Goal: Information Seeking & Learning: Check status

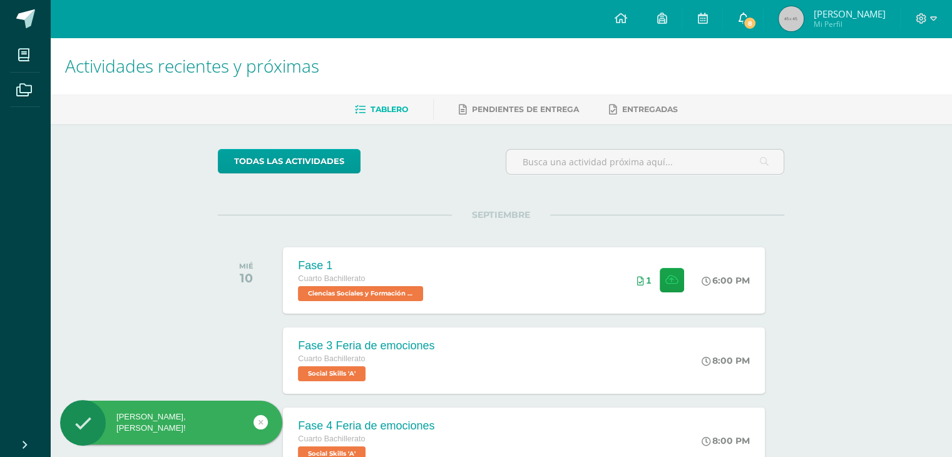
click at [763, 34] on link "8" at bounding box center [743, 19] width 40 height 38
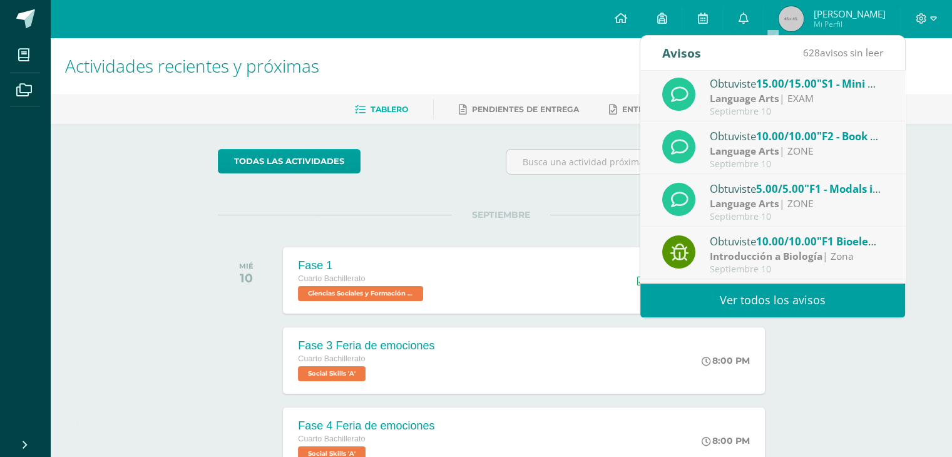
scroll to position [200, 0]
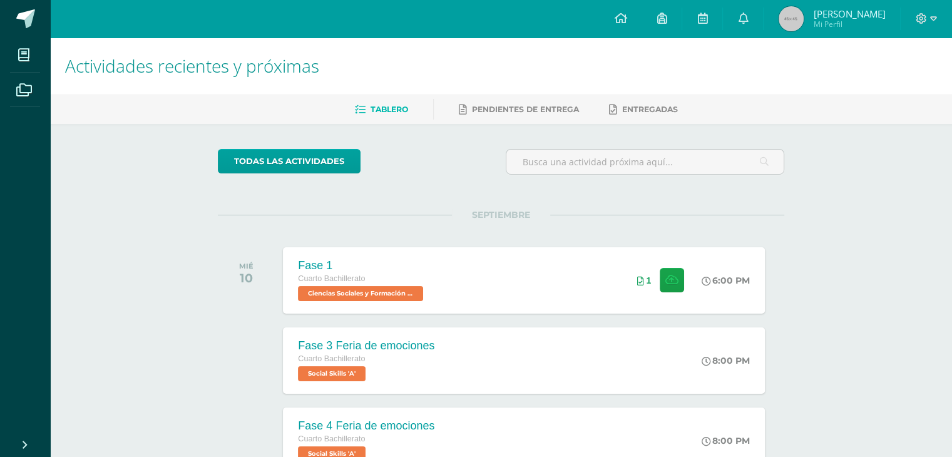
click at [804, 13] on img at bounding box center [791, 18] width 25 height 25
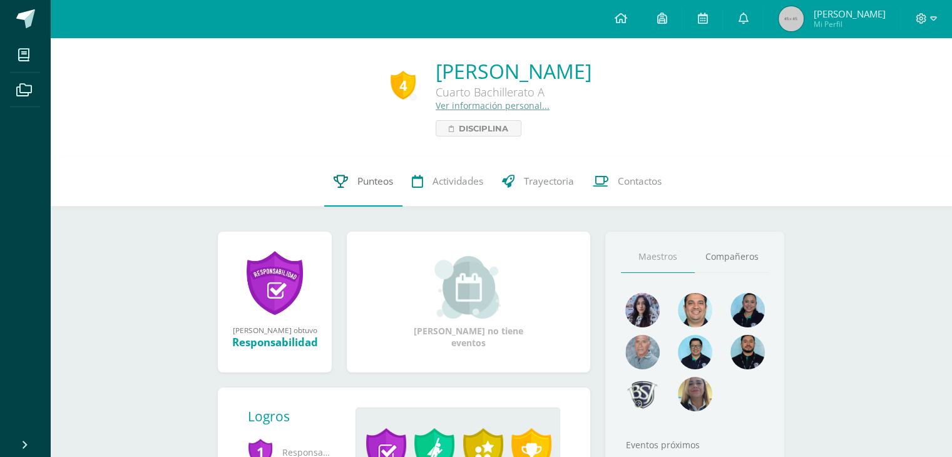
click at [371, 181] on span "Punteos" at bounding box center [375, 181] width 36 height 13
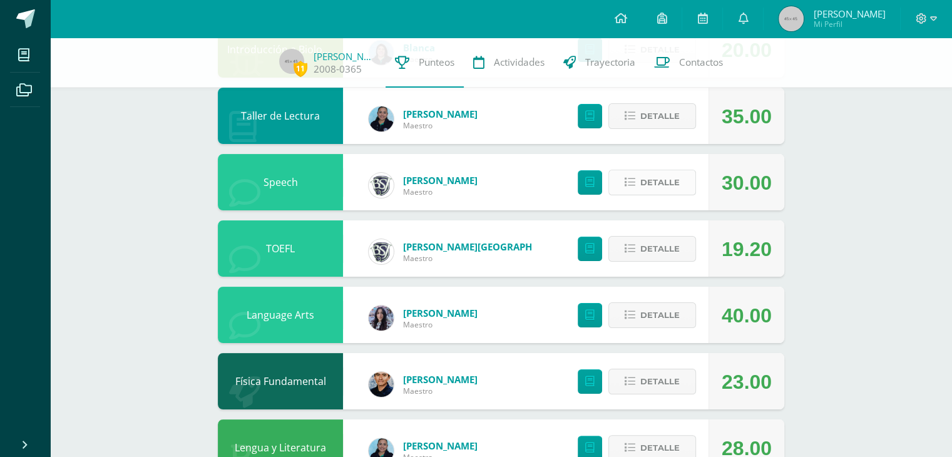
scroll to position [178, 0]
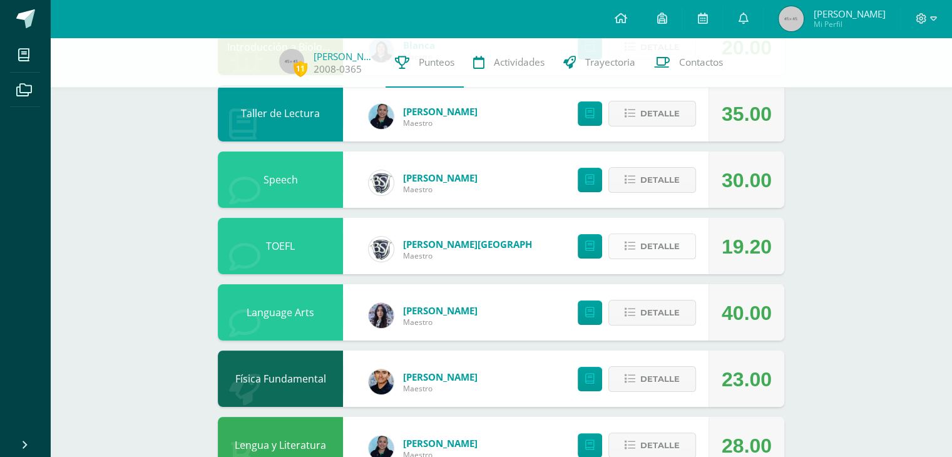
click at [681, 246] on button "Detalle" at bounding box center [652, 246] width 88 height 26
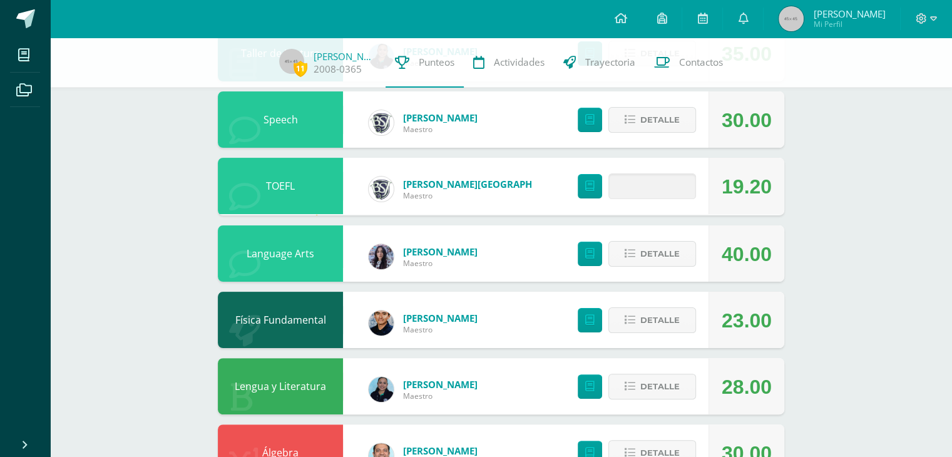
scroll to position [247, 0]
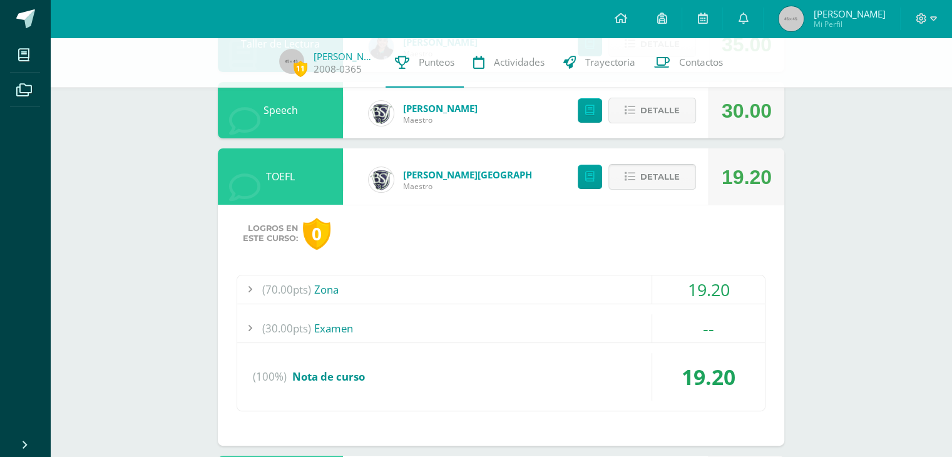
click at [671, 167] on span "Detalle" at bounding box center [659, 176] width 39 height 23
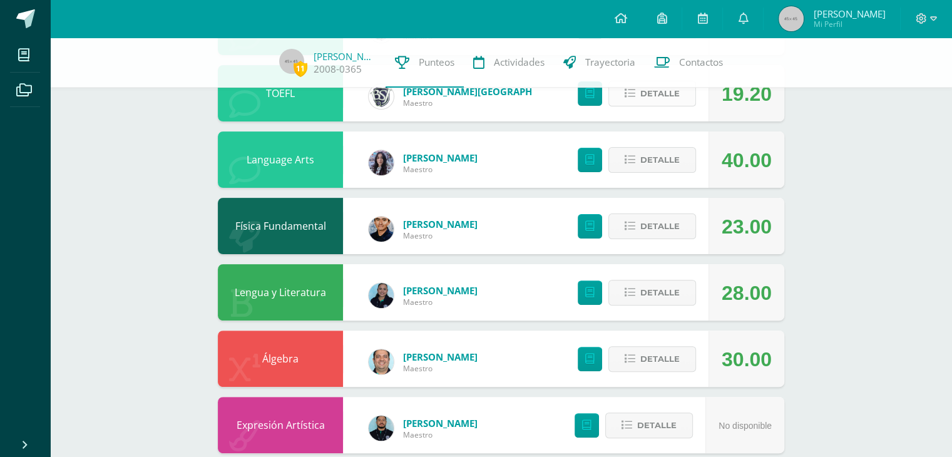
scroll to position [330, 0]
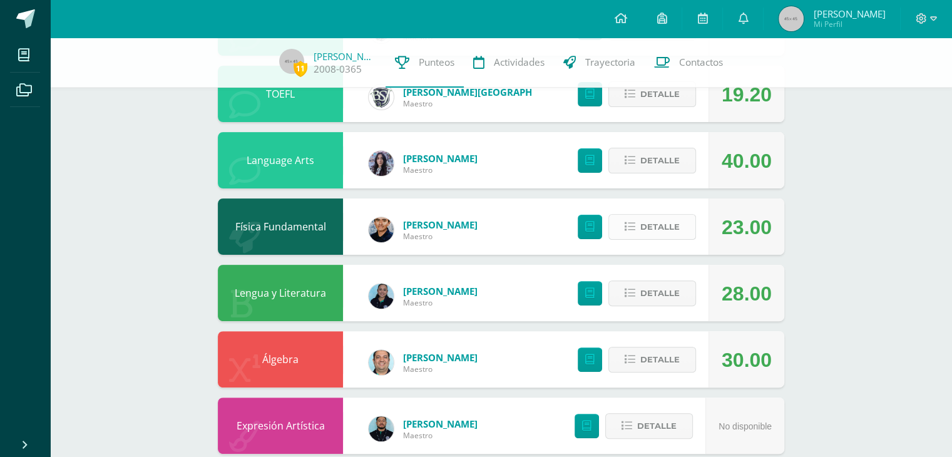
click at [657, 223] on span "Detalle" at bounding box center [659, 226] width 39 height 23
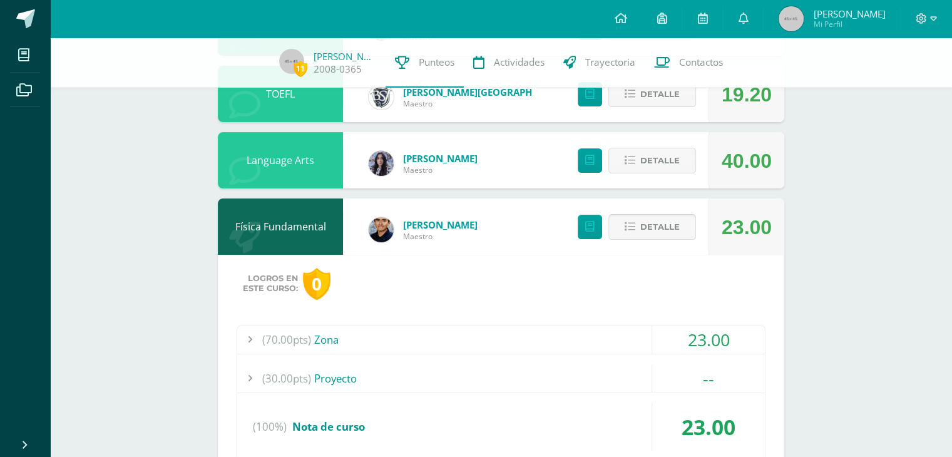
scroll to position [401, 0]
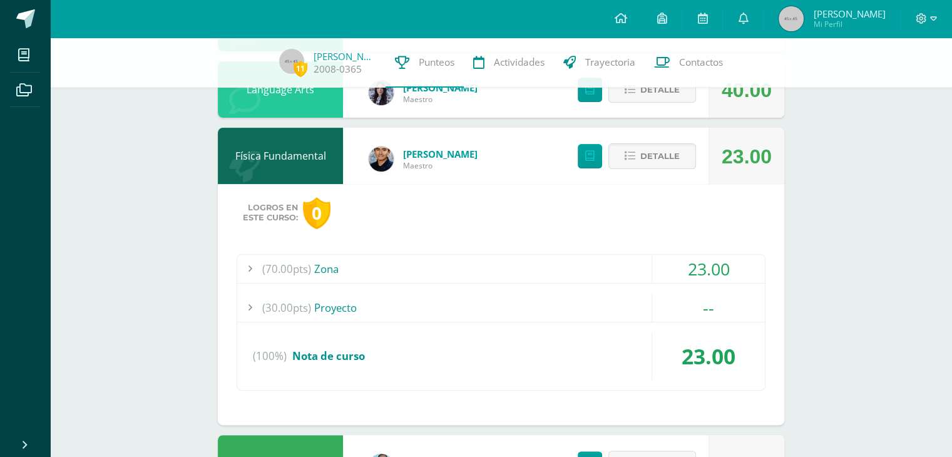
click at [618, 272] on div "(70.00pts) Zona" at bounding box center [501, 269] width 528 height 28
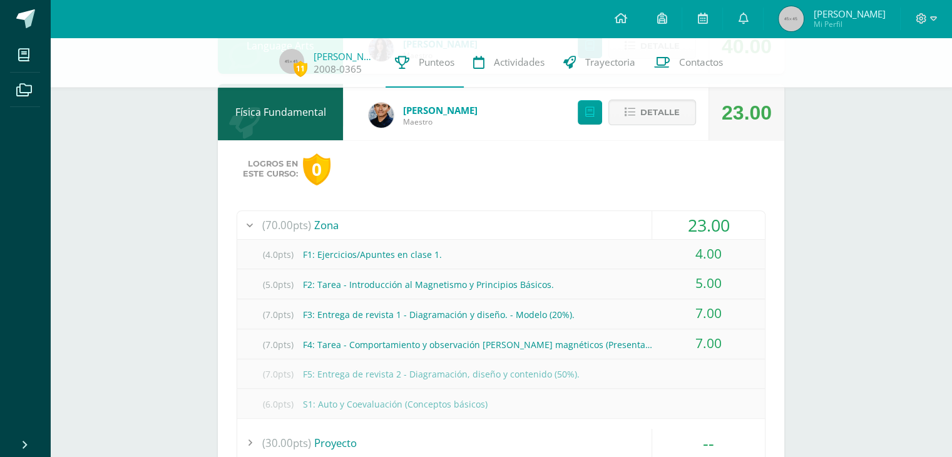
scroll to position [443, 0]
click at [652, 121] on span "Detalle" at bounding box center [659, 113] width 39 height 23
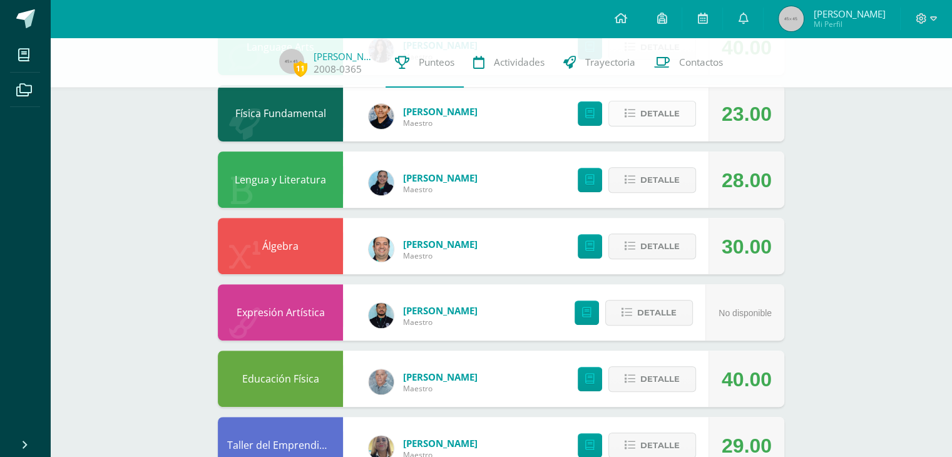
scroll to position [486, 0]
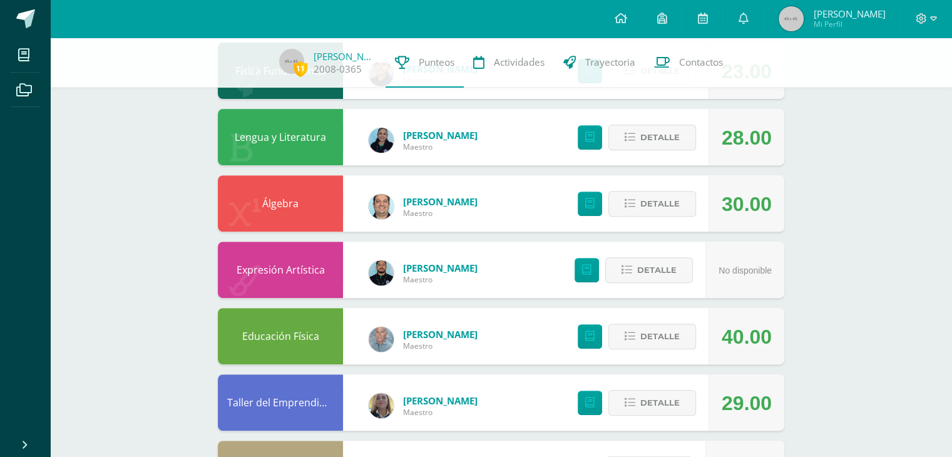
click at [652, 121] on div "Detalle" at bounding box center [634, 137] width 150 height 56
click at [649, 132] on span "Detalle" at bounding box center [659, 137] width 39 height 23
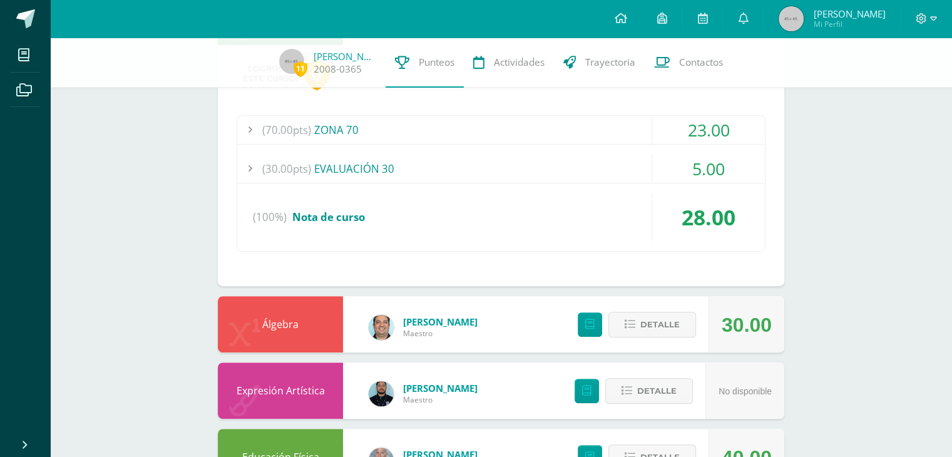
scroll to position [550, 0]
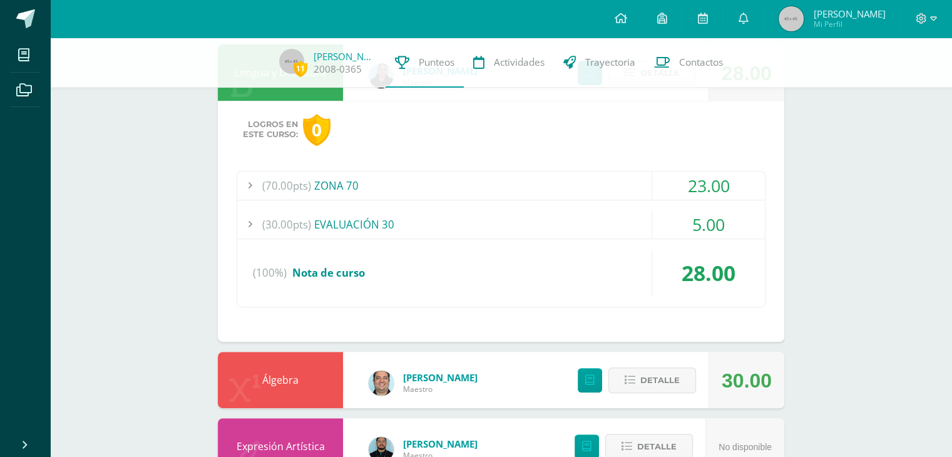
click at [622, 187] on div "(70.00pts) ZONA 70" at bounding box center [501, 185] width 528 height 28
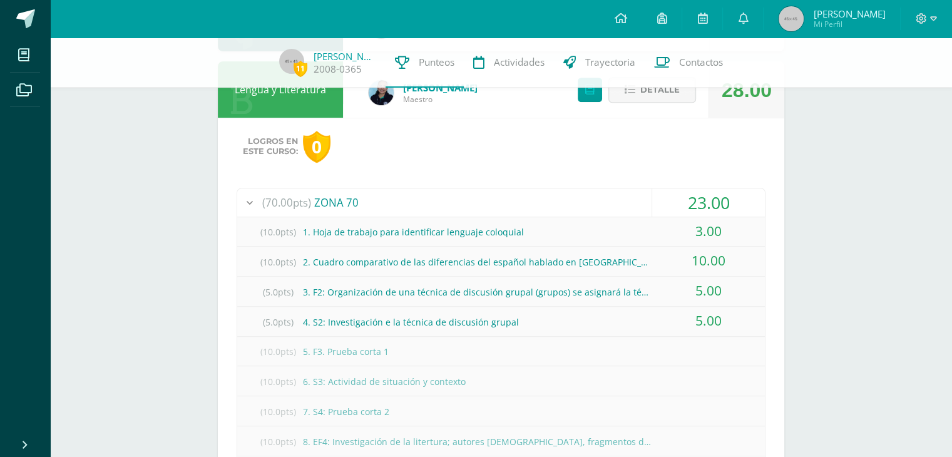
scroll to position [534, 0]
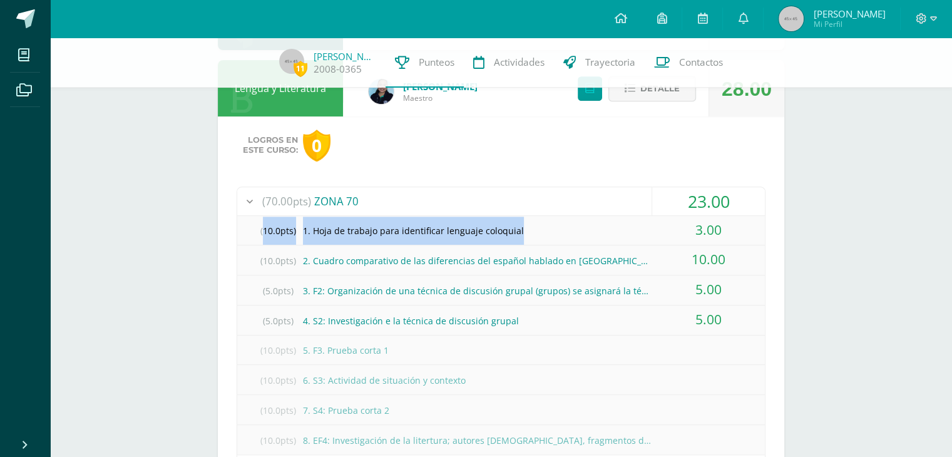
drag, startPoint x: 515, startPoint y: 224, endPoint x: 256, endPoint y: 225, distance: 259.1
click at [256, 225] on div "(10.0pts) 1. Hoja de trabajo para identificar lenguaje coloquial" at bounding box center [501, 231] width 528 height 28
click at [394, 217] on div "(10.0pts) 1. Hoja de trabajo para identificar lenguaje coloquial" at bounding box center [501, 231] width 528 height 28
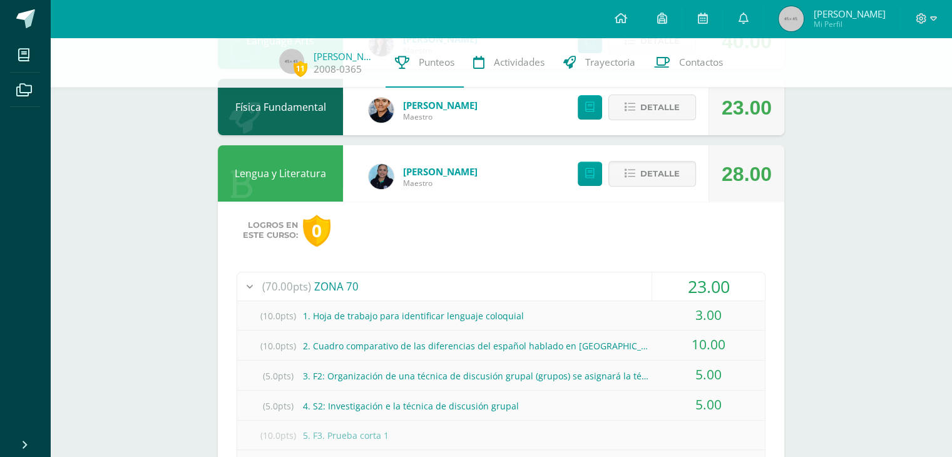
scroll to position [440, 0]
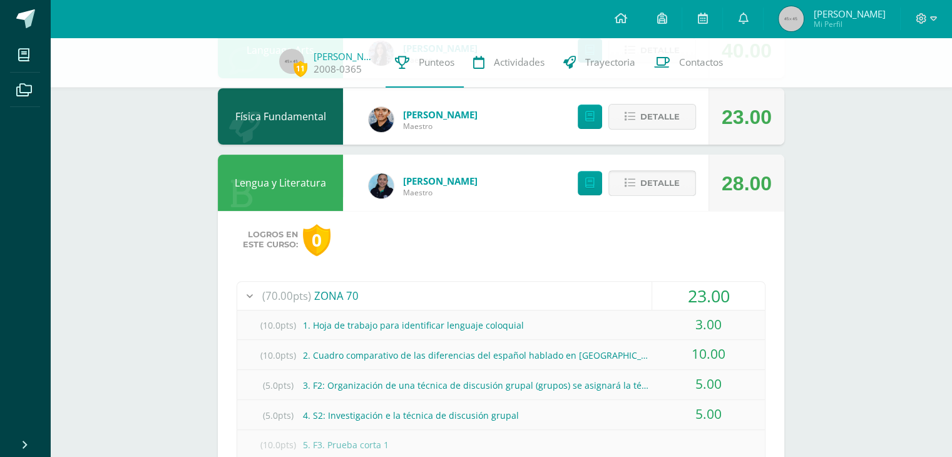
click at [653, 193] on span "Detalle" at bounding box center [659, 182] width 39 height 23
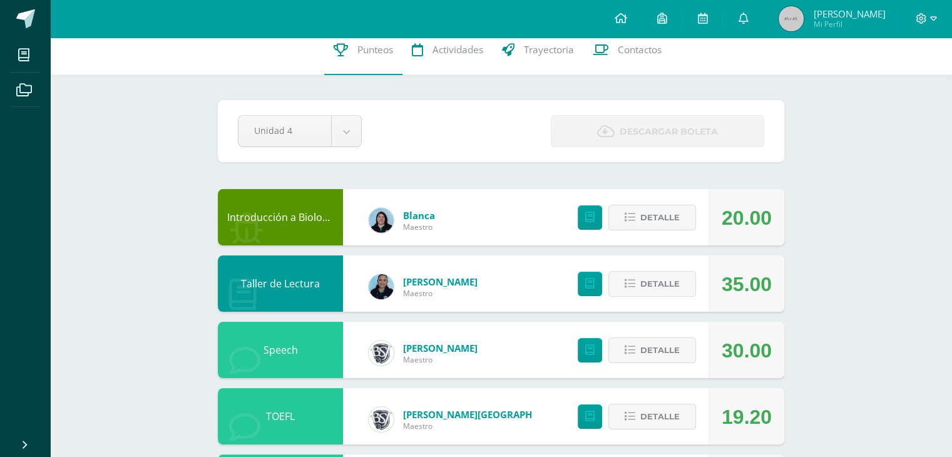
scroll to position [0, 0]
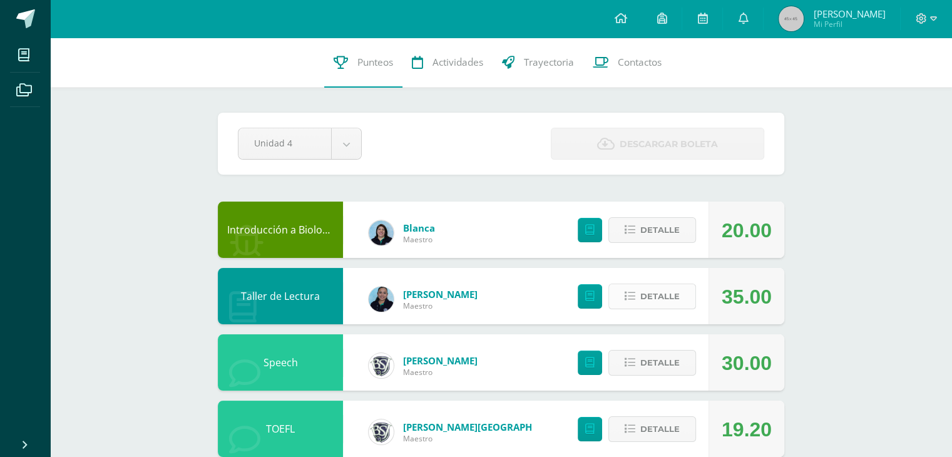
click at [667, 294] on span "Detalle" at bounding box center [659, 296] width 39 height 23
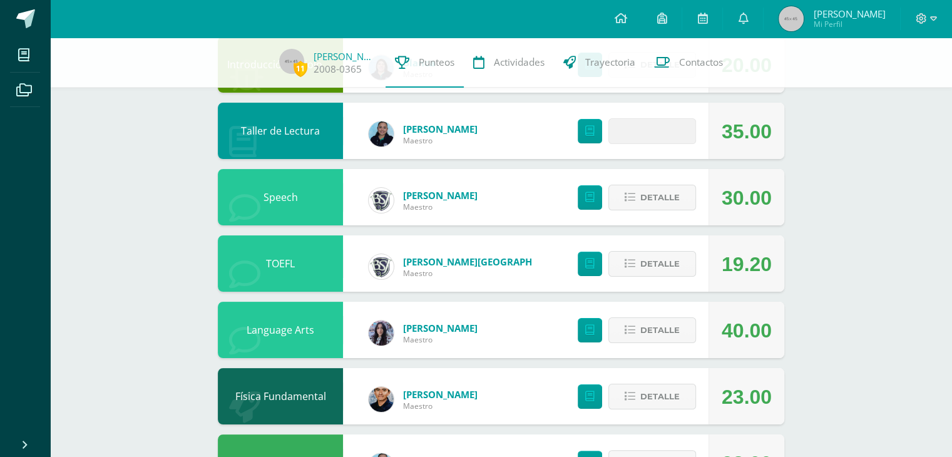
scroll to position [162, 0]
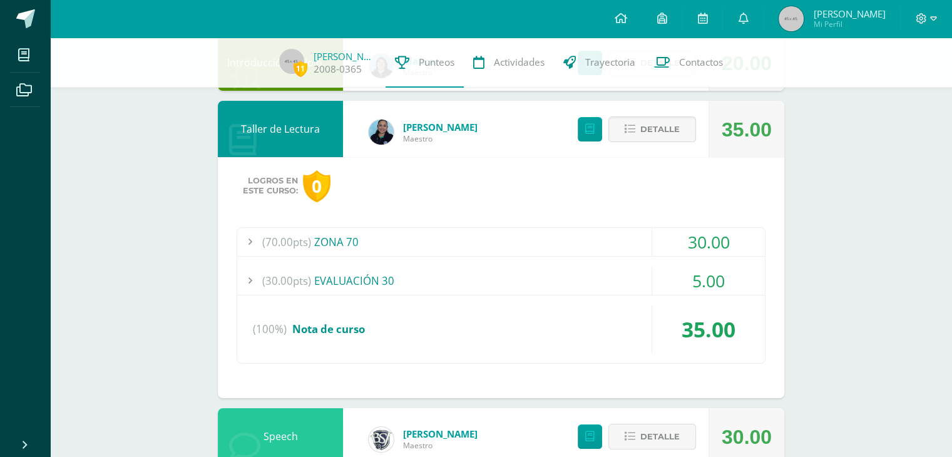
click at [633, 238] on div "(70.00pts) ZONA 70" at bounding box center [501, 242] width 528 height 28
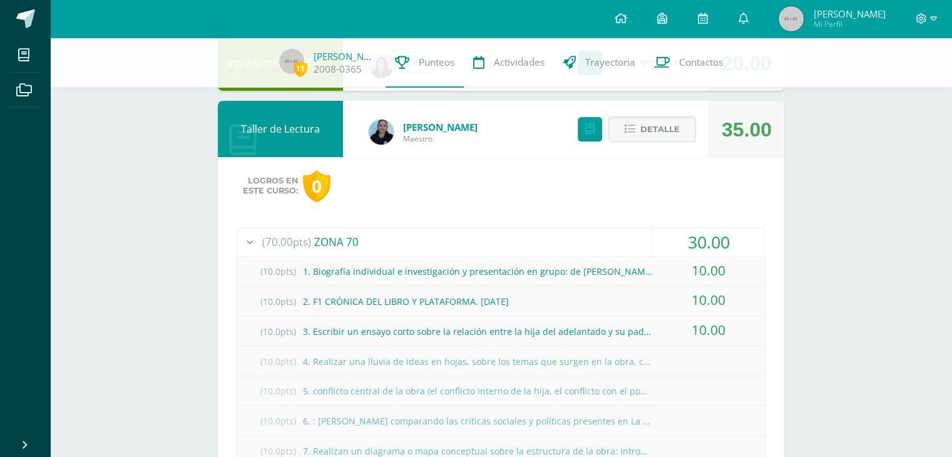
click at [633, 238] on div "(70.00pts) ZONA 70" at bounding box center [501, 242] width 528 height 28
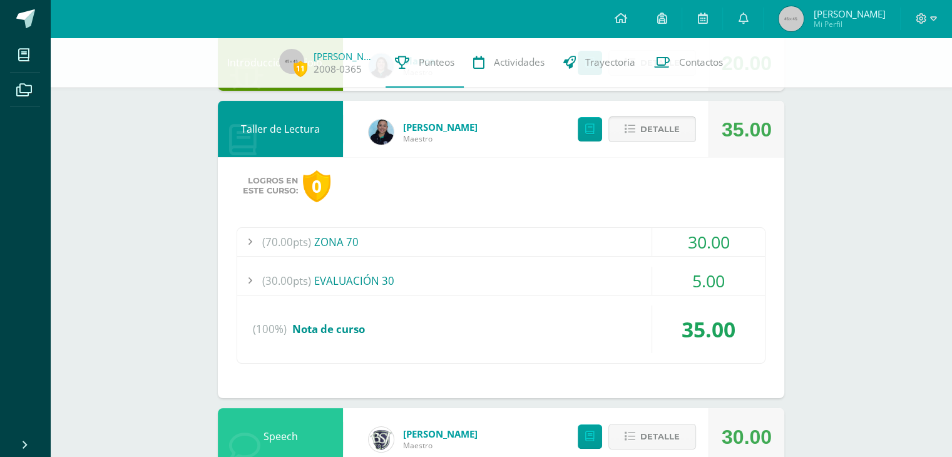
click at [658, 128] on span "Detalle" at bounding box center [659, 129] width 39 height 23
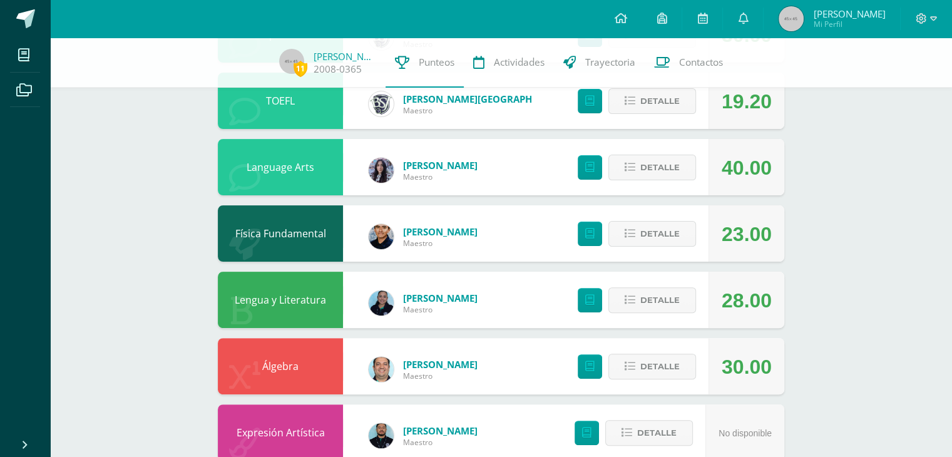
scroll to position [327, 0]
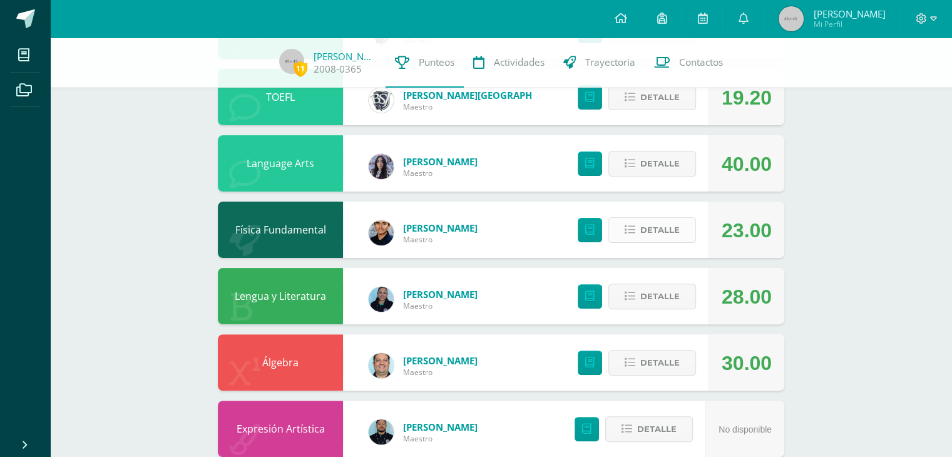
click at [669, 233] on span "Detalle" at bounding box center [659, 229] width 39 height 23
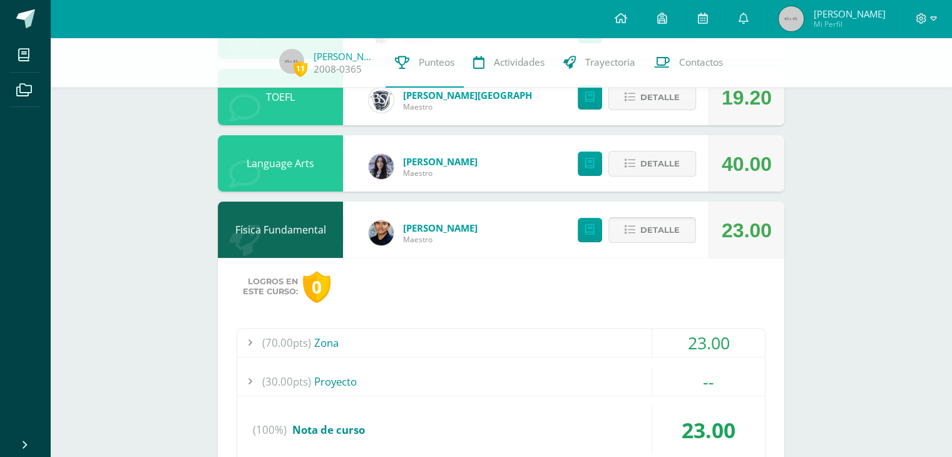
click at [669, 233] on span "Detalle" at bounding box center [659, 229] width 39 height 23
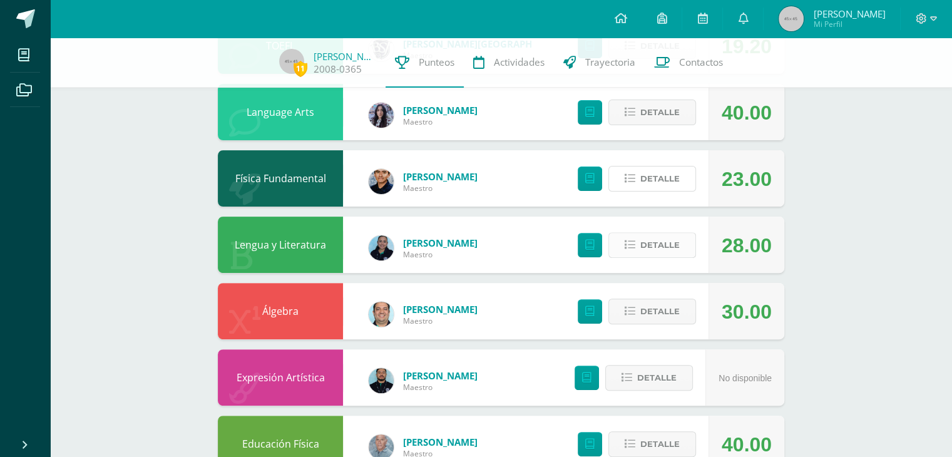
scroll to position [378, 0]
click at [656, 245] on span "Detalle" at bounding box center [659, 244] width 39 height 23
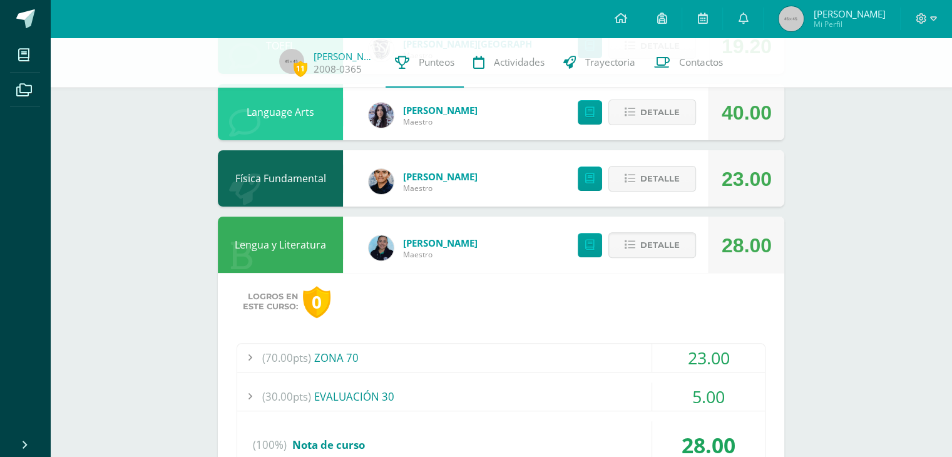
click at [584, 366] on div "(70.00pts) ZONA 70" at bounding box center [501, 358] width 528 height 28
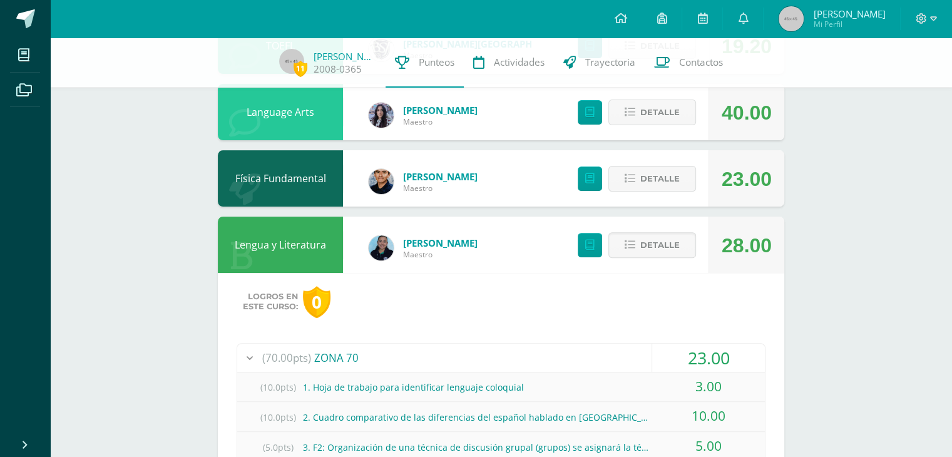
click at [584, 366] on div "(70.00pts) ZONA 70" at bounding box center [501, 358] width 528 height 28
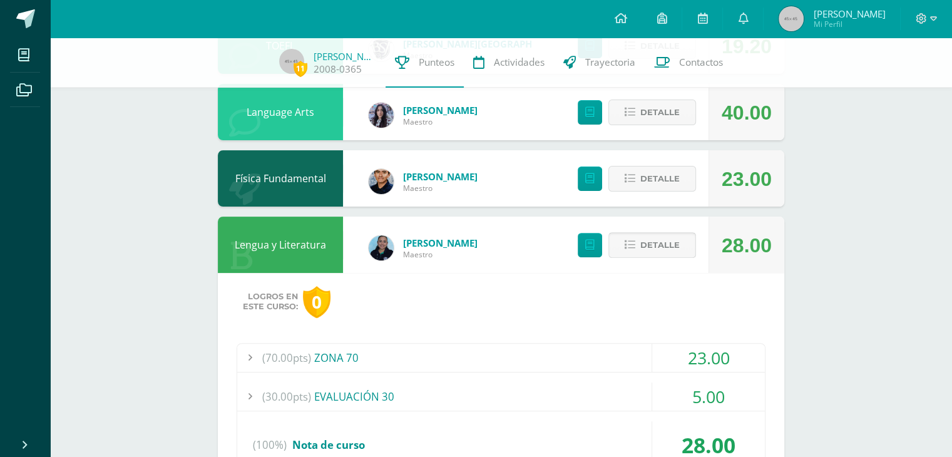
click at [647, 246] on span "Detalle" at bounding box center [659, 244] width 39 height 23
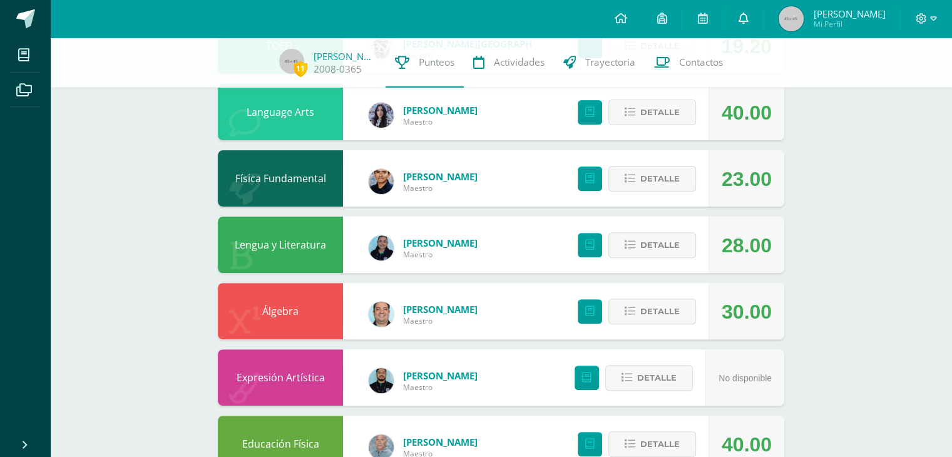
click at [748, 18] on icon at bounding box center [743, 18] width 10 height 11
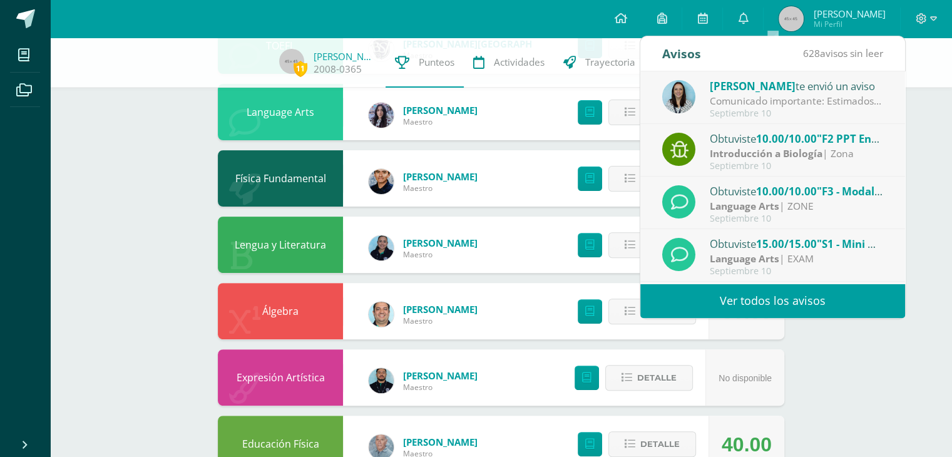
click at [777, 289] on link "Ver todos los avisos" at bounding box center [772, 301] width 265 height 34
click at [749, 296] on link "Ver todos los avisos" at bounding box center [772, 301] width 265 height 34
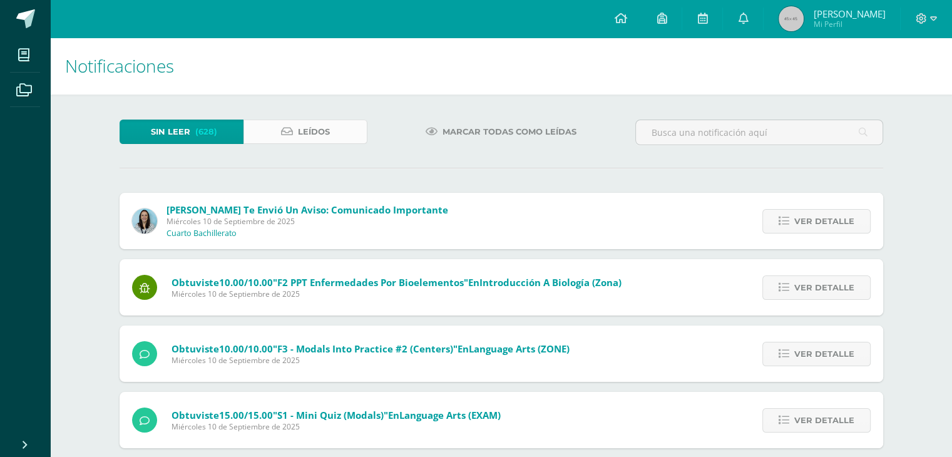
click at [297, 125] on link "Leídos" at bounding box center [305, 132] width 124 height 24
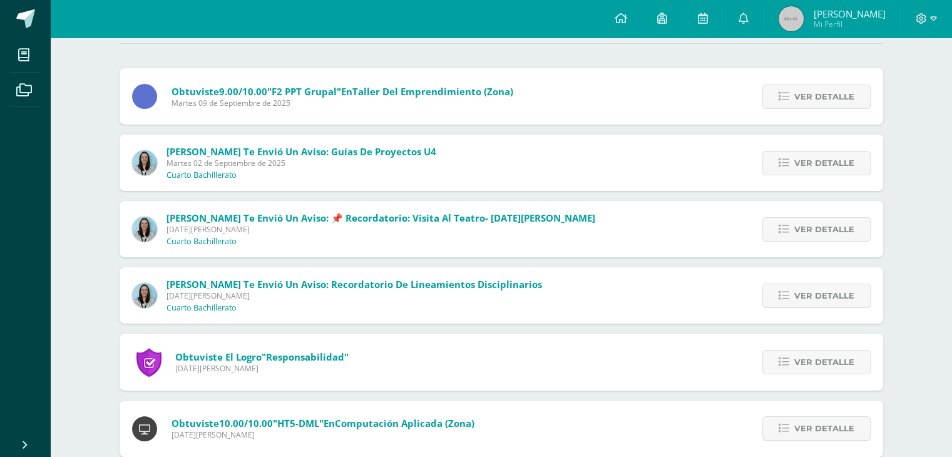
scroll to position [125, 0]
click at [773, 160] on link "Ver detalle" at bounding box center [816, 162] width 108 height 24
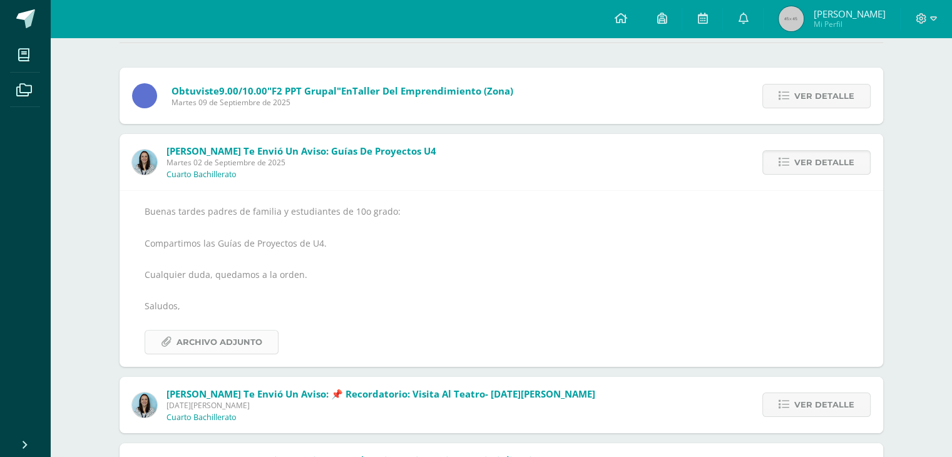
click at [224, 344] on span "Archivo Adjunto" at bounding box center [219, 341] width 86 height 23
click at [804, 25] on img at bounding box center [791, 18] width 25 height 25
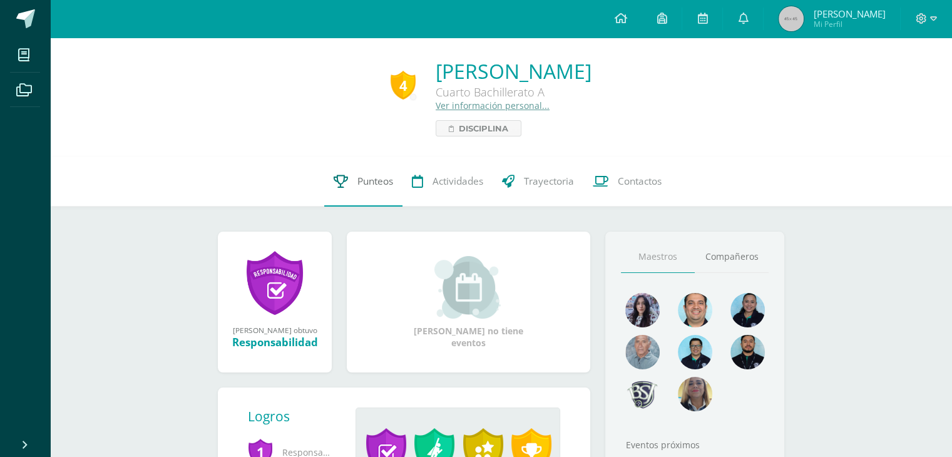
click at [387, 180] on span "Punteos" at bounding box center [375, 181] width 36 height 13
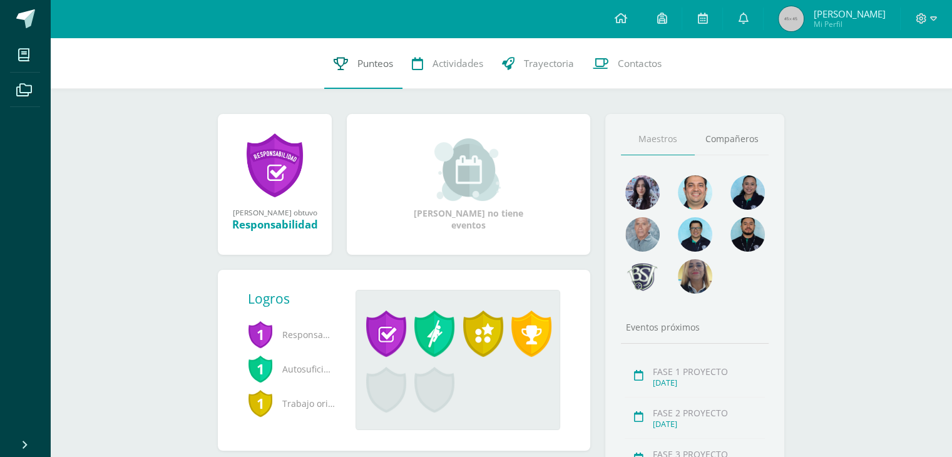
scroll to position [118, 0]
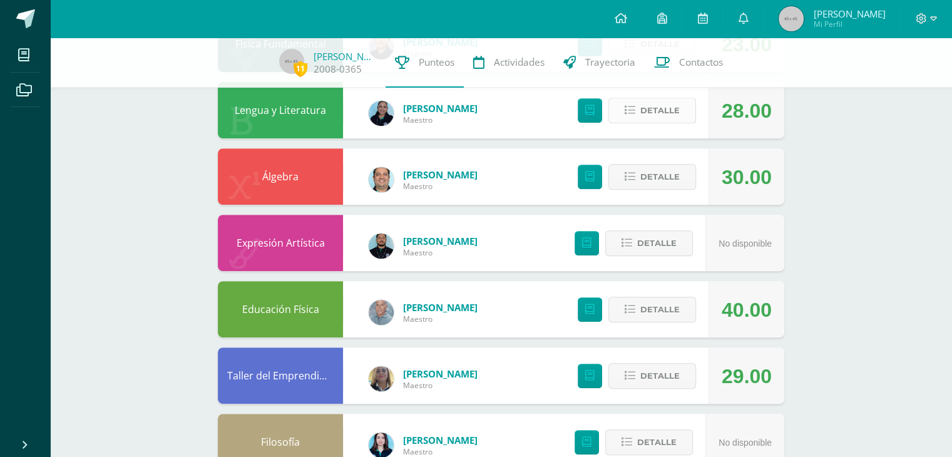
scroll to position [509, 0]
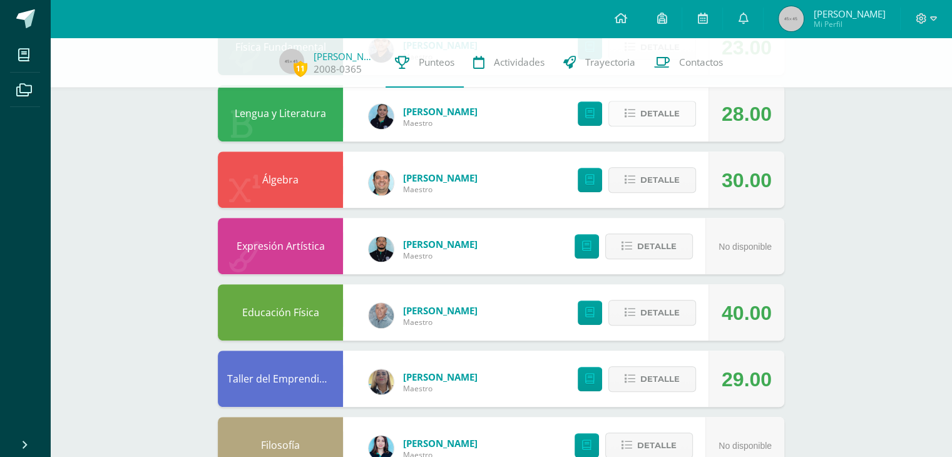
click at [687, 114] on button "Detalle" at bounding box center [652, 114] width 88 height 26
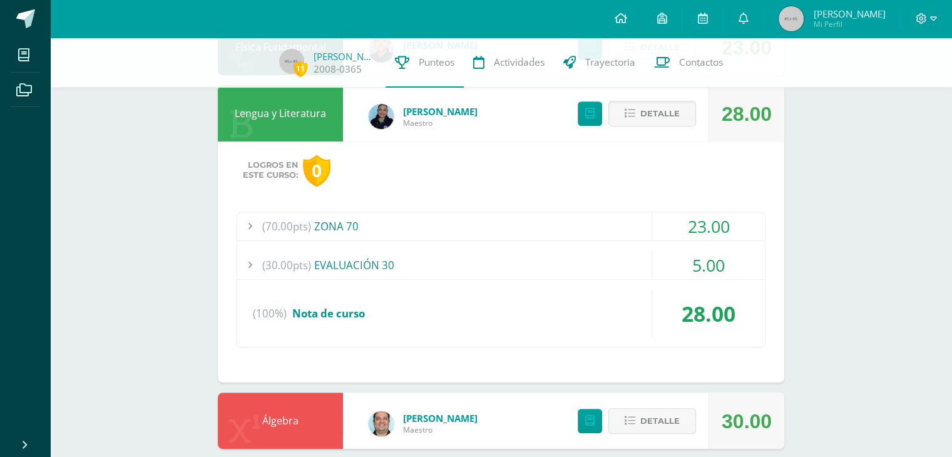
click at [556, 217] on div "(70.00pts) ZONA 70" at bounding box center [501, 226] width 528 height 28
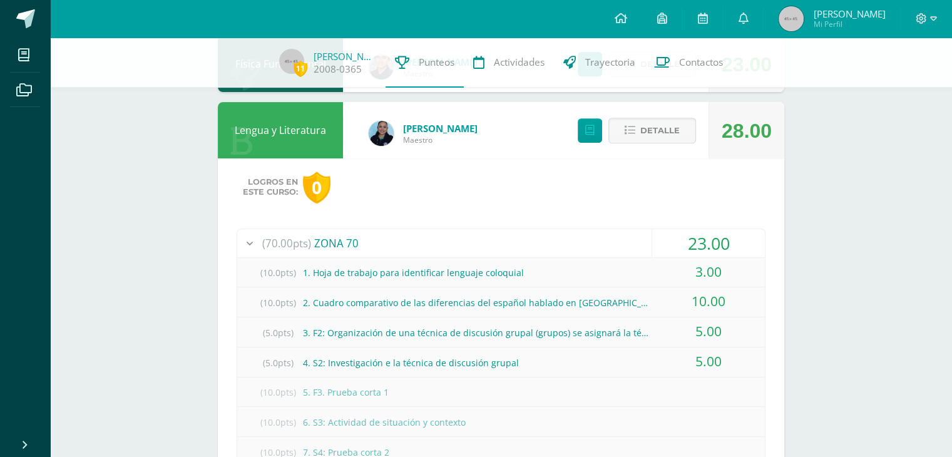
scroll to position [489, 0]
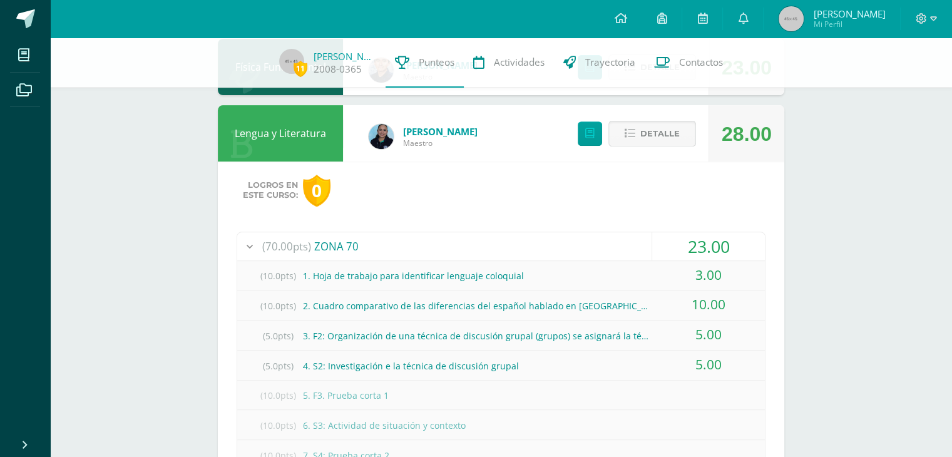
click at [672, 136] on span "Detalle" at bounding box center [659, 133] width 39 height 23
